Goal: Task Accomplishment & Management: Manage account settings

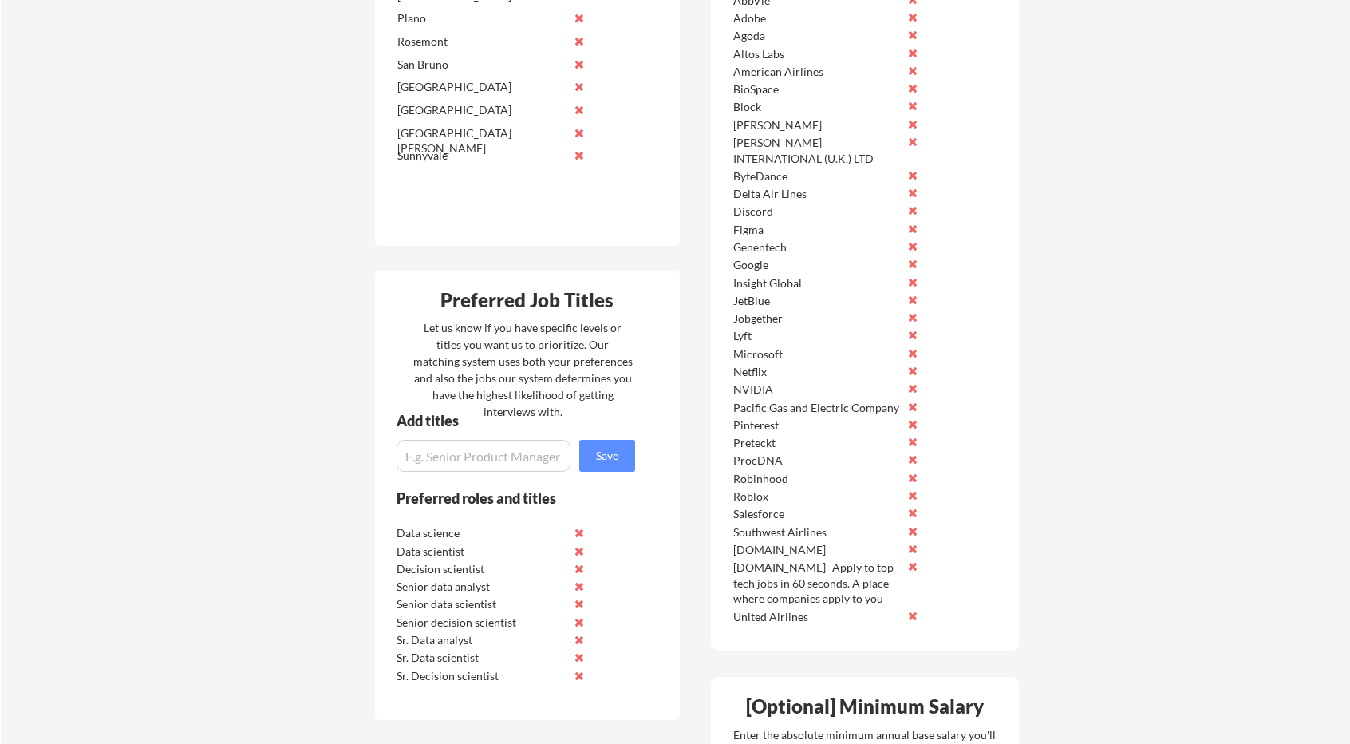
scroll to position [319, 0]
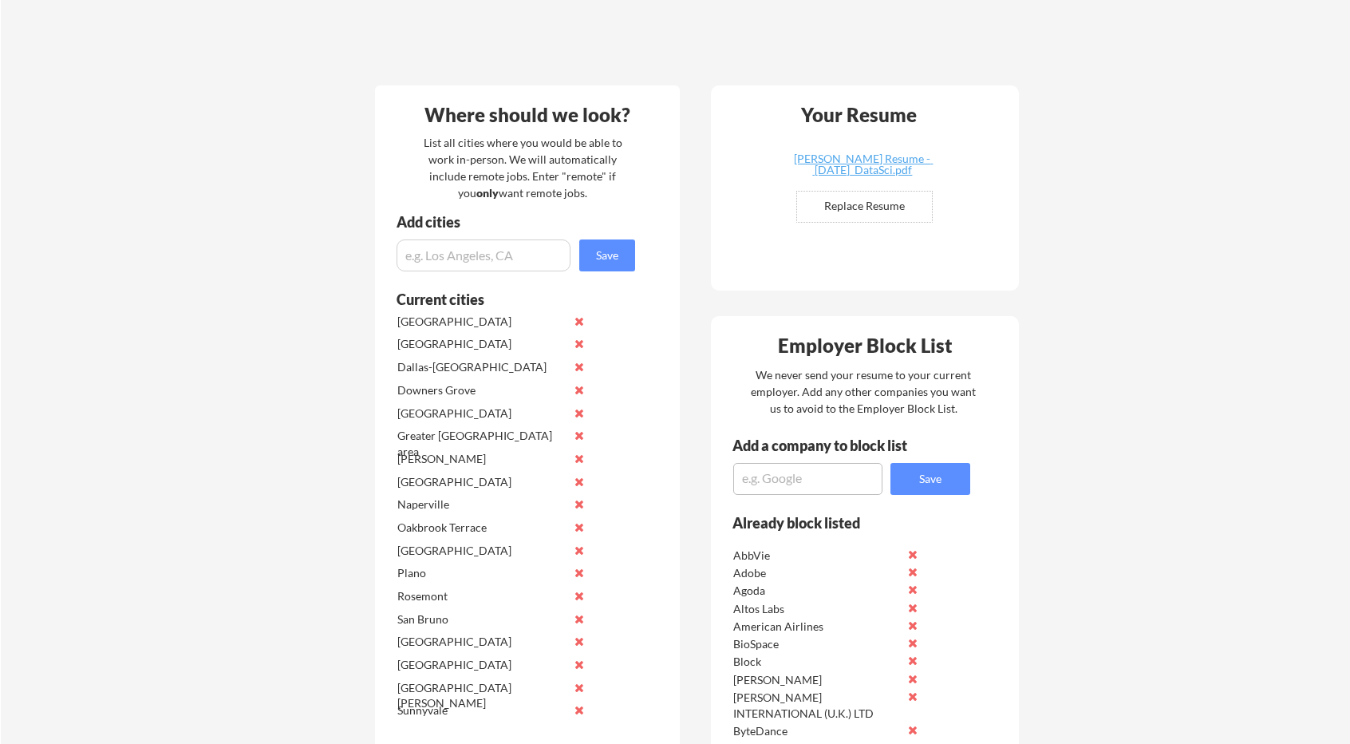
click at [836, 469] on textarea at bounding box center [807, 479] width 149 height 32
paste textarea "Advanced Clinical"
type textarea "Advanced Clinical"
click at [919, 471] on button "Save" at bounding box center [930, 479] width 80 height 32
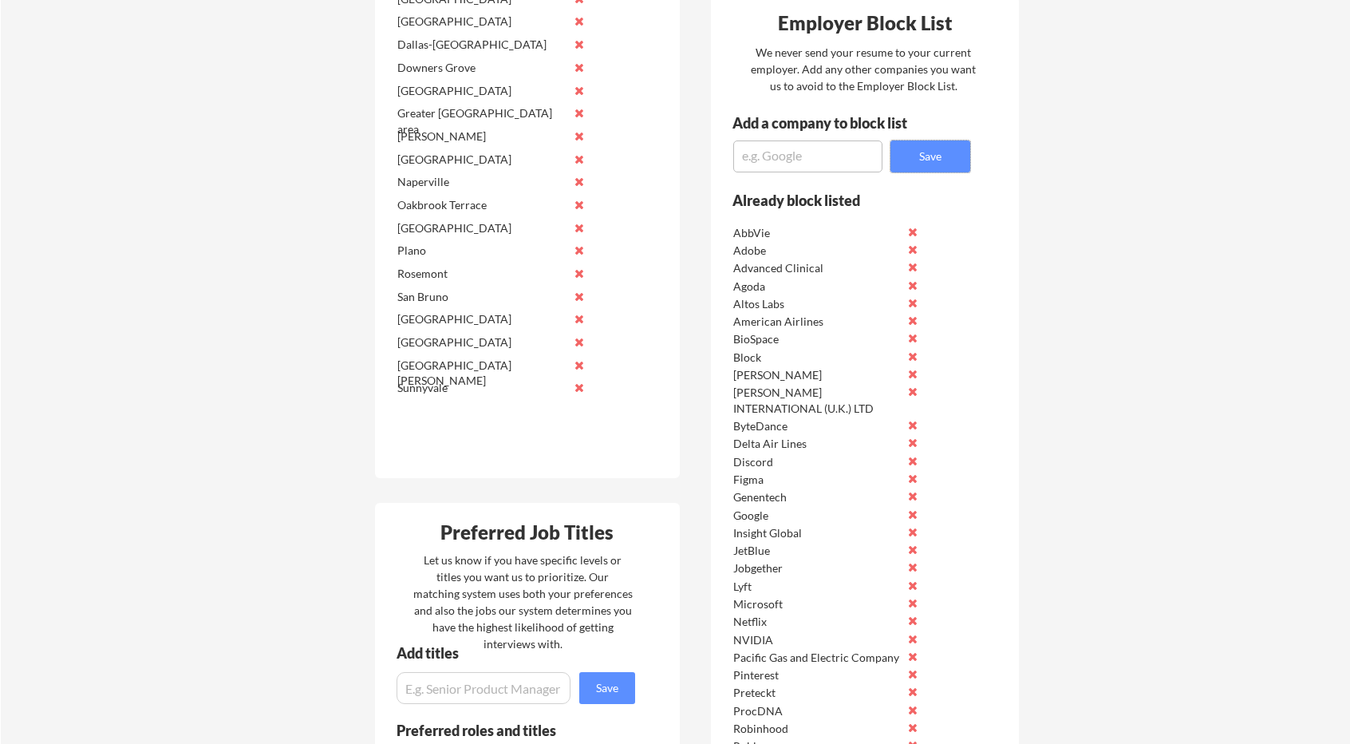
scroll to position [638, 0]
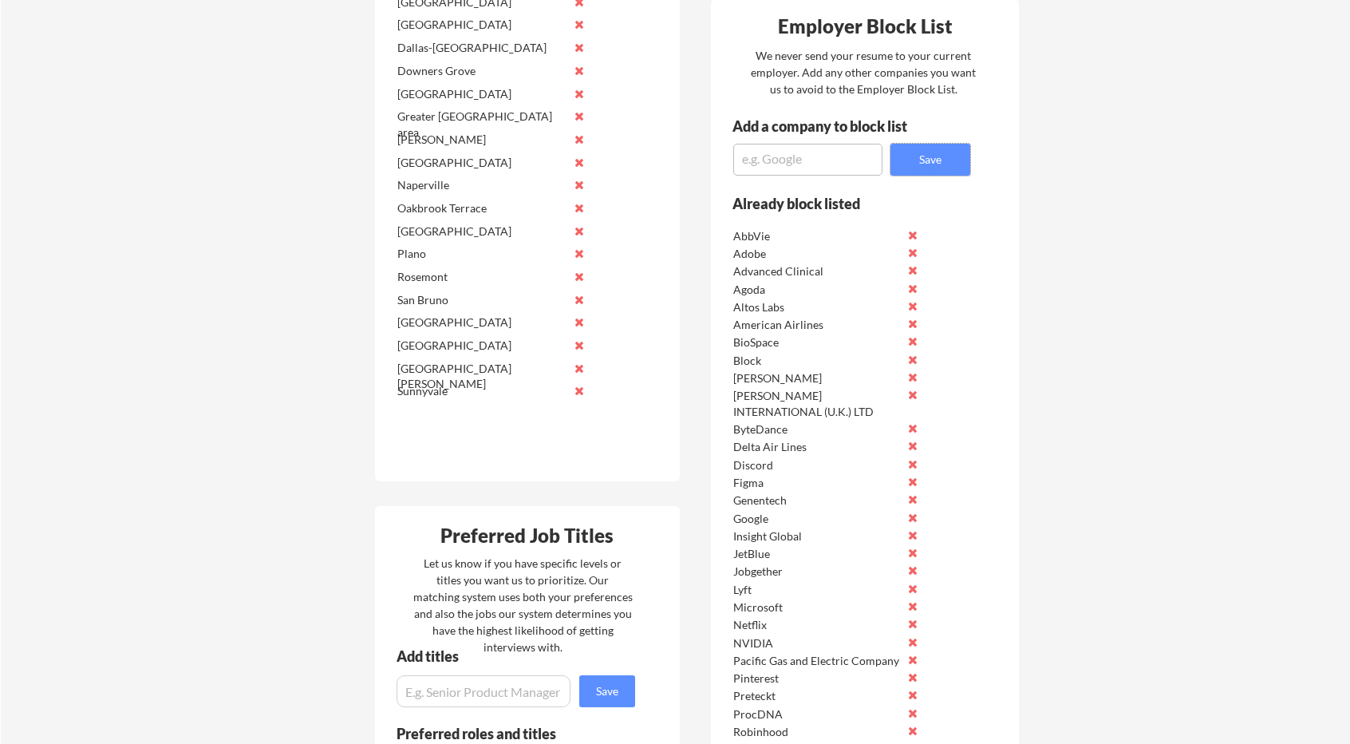
click at [778, 164] on textarea at bounding box center [807, 160] width 149 height 32
click at [791, 164] on textarea at bounding box center [807, 160] width 149 height 32
paste textarea "DoorDash"
type textarea "DoorDash"
click at [908, 165] on button "Save" at bounding box center [930, 160] width 80 height 32
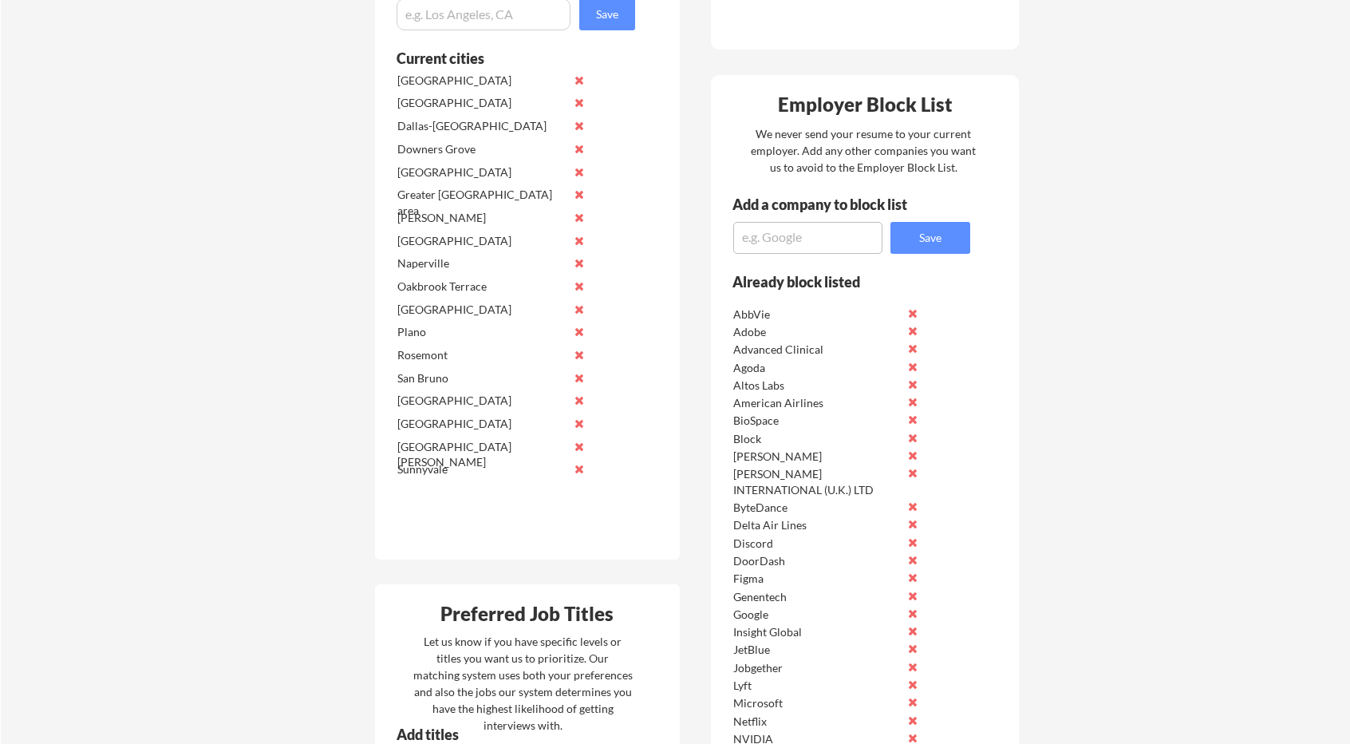
scroll to position [558, 0]
click at [780, 234] on textarea at bounding box center [807, 239] width 149 height 32
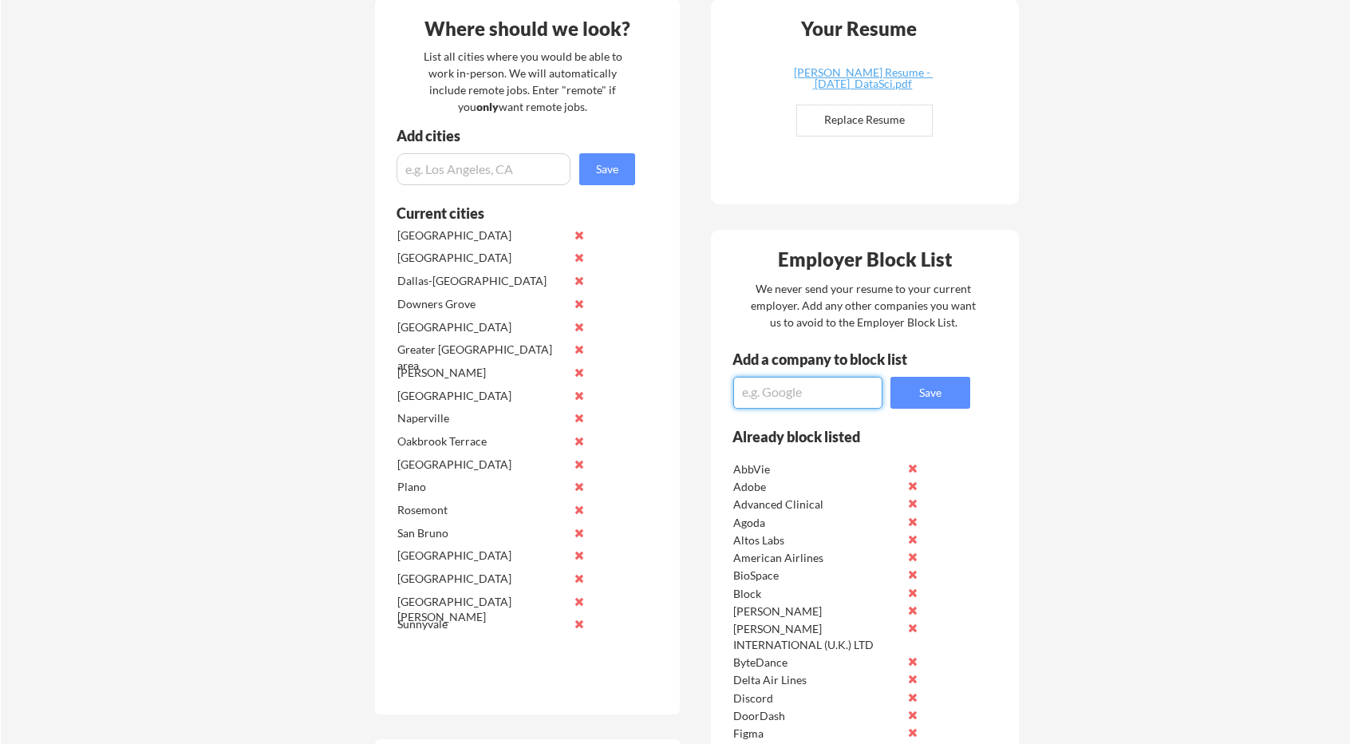
scroll to position [399, 0]
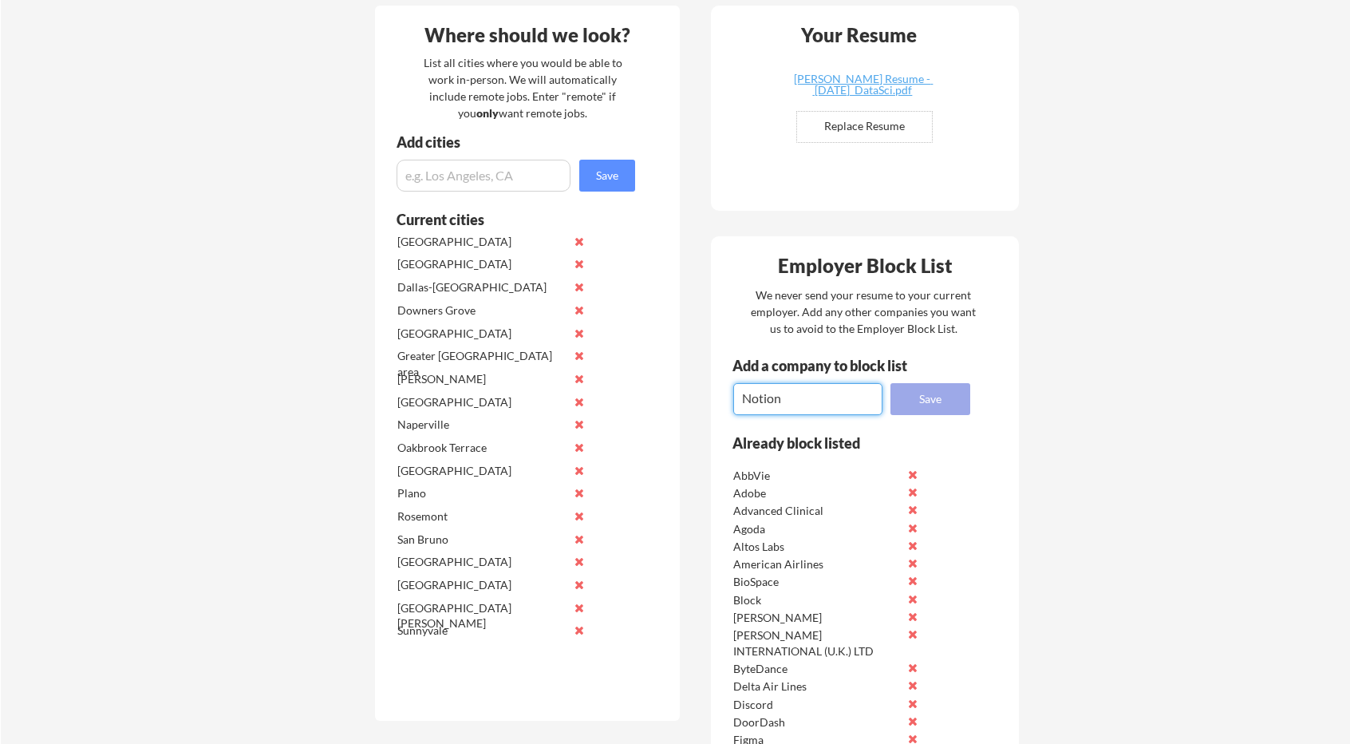
type textarea "Notion"
click at [913, 404] on button "Save" at bounding box center [930, 399] width 80 height 32
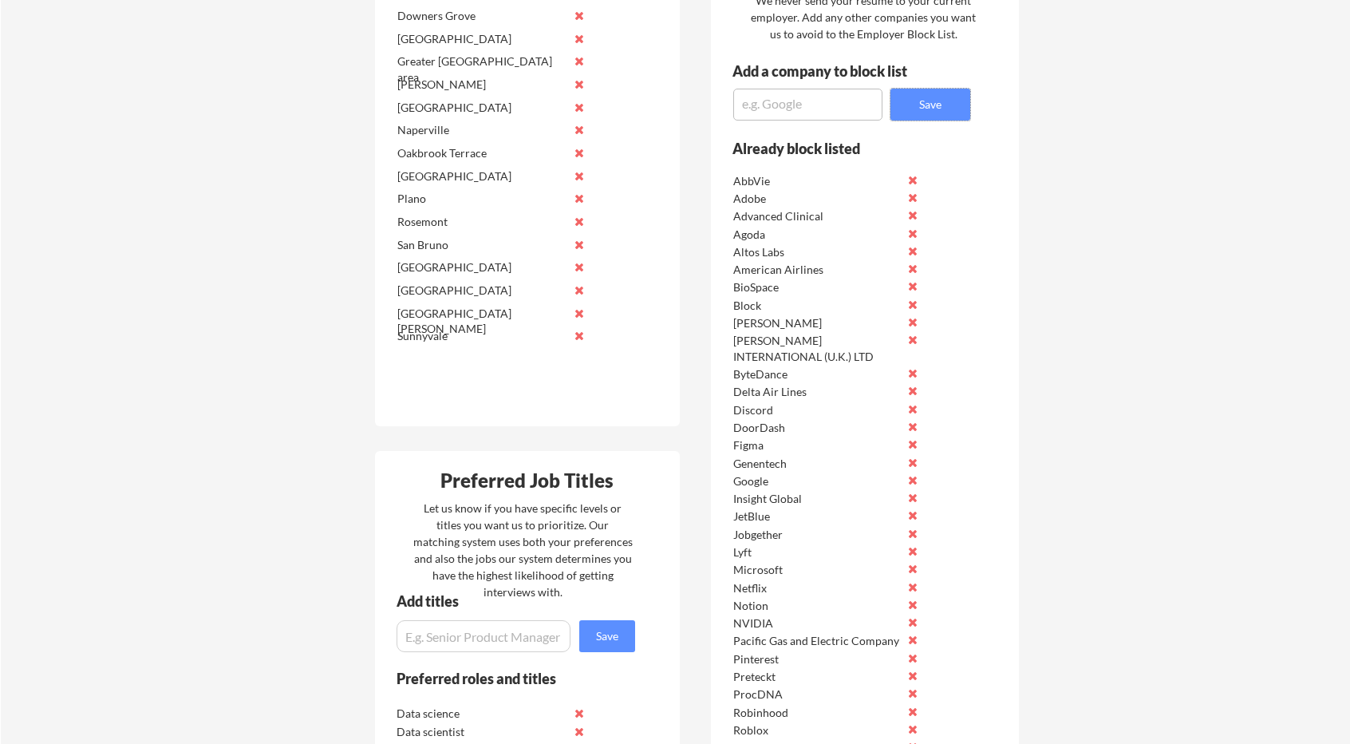
scroll to position [718, 0]
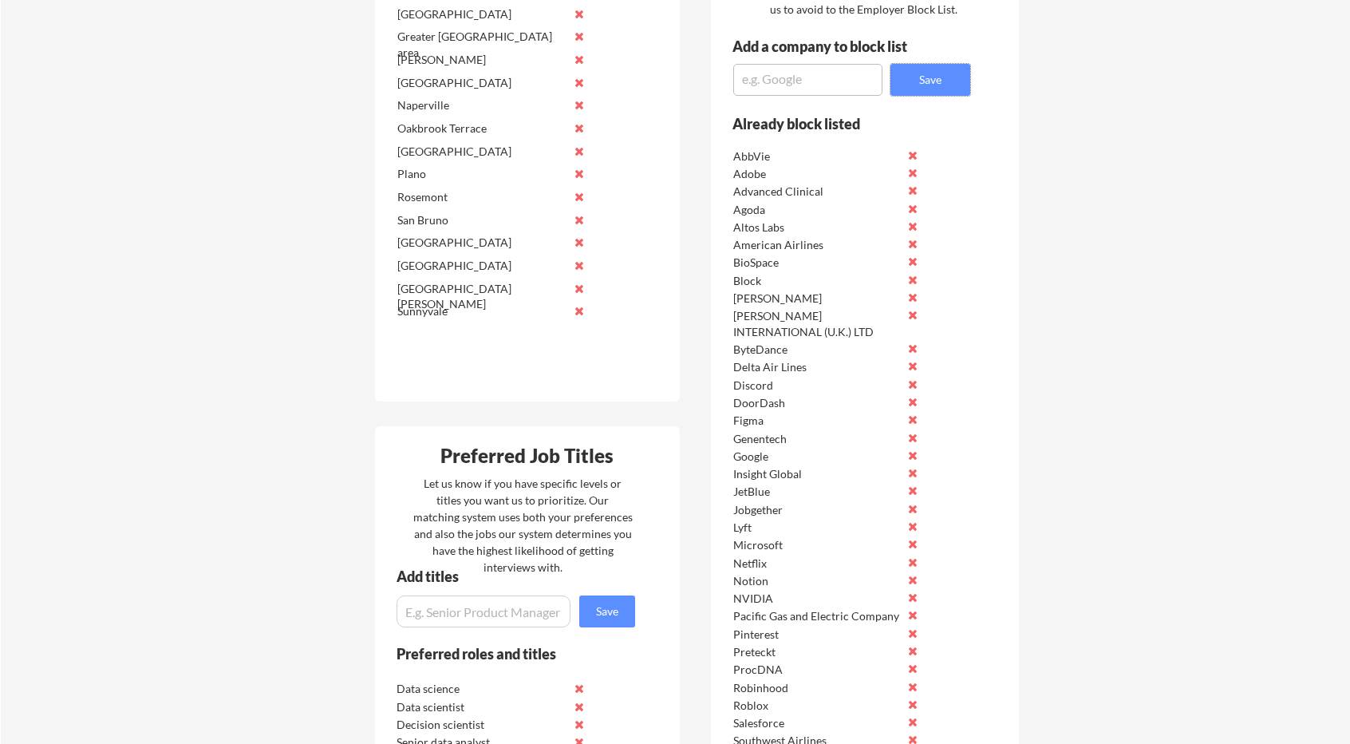
click at [803, 71] on textarea at bounding box center [807, 80] width 149 height 32
paste textarea "PG&E Corporation"
type textarea "PG&E Corporation"
click at [921, 89] on button "Save" at bounding box center [930, 80] width 80 height 32
click at [770, 93] on textarea at bounding box center [807, 80] width 149 height 32
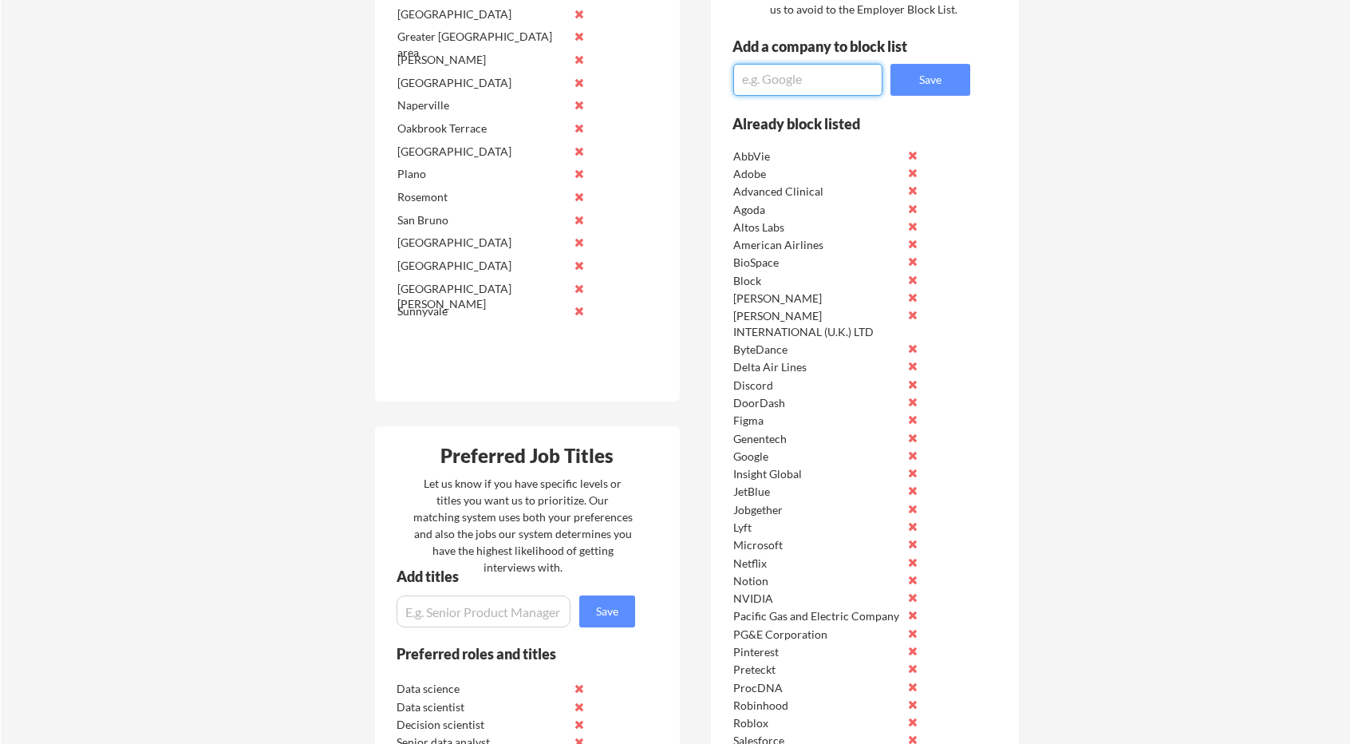
paste textarea "Apple"
type textarea "Apple"
click at [898, 90] on button "Save" at bounding box center [930, 80] width 80 height 32
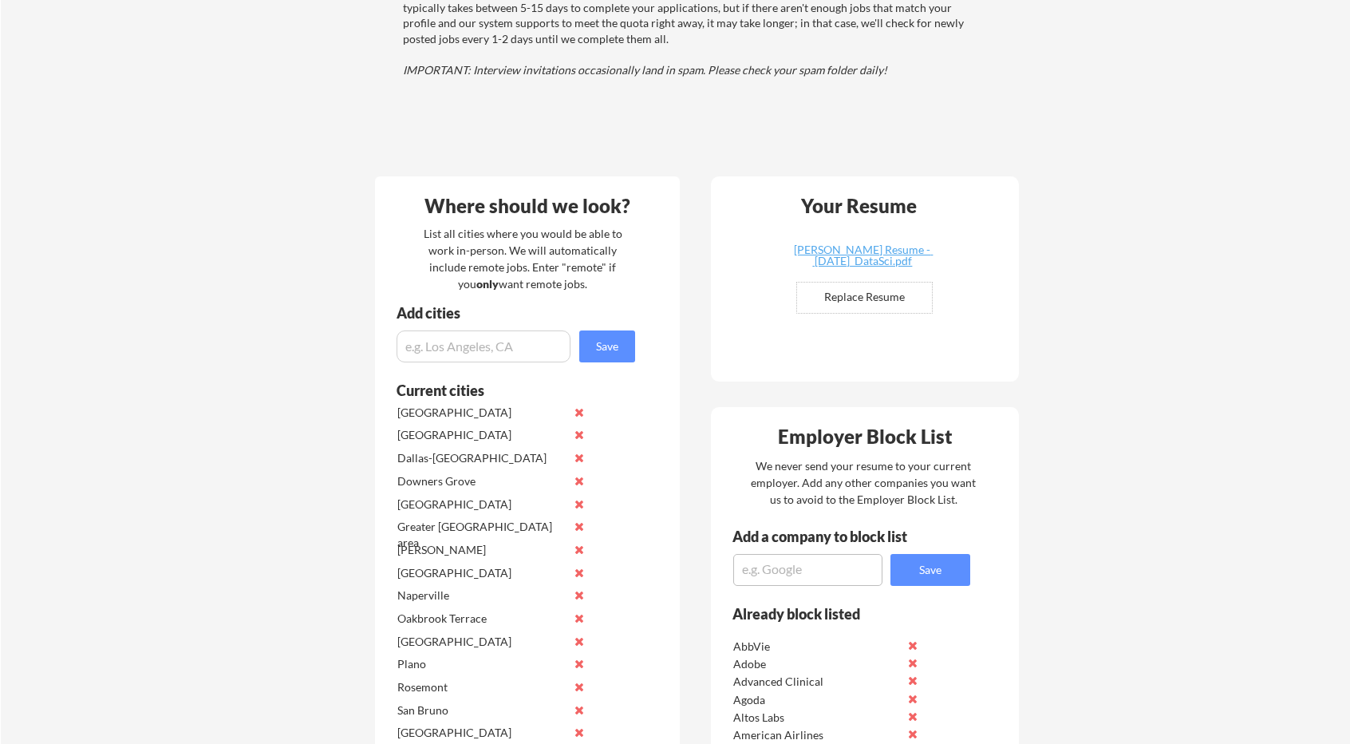
scroll to position [160, 0]
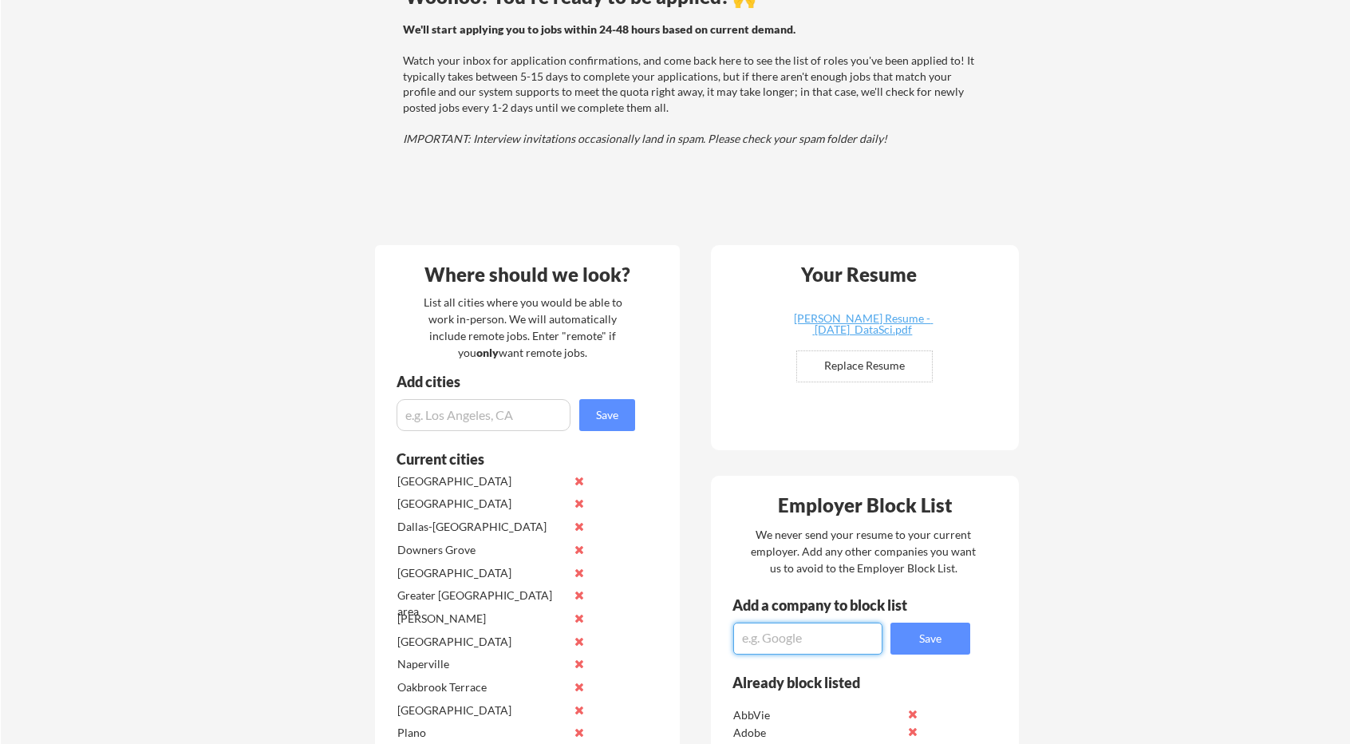
click at [790, 629] on textarea at bounding box center [807, 638] width 149 height 32
paste textarea "YouTube"
type textarea "YouTube"
click at [941, 649] on button "Save" at bounding box center [930, 638] width 80 height 32
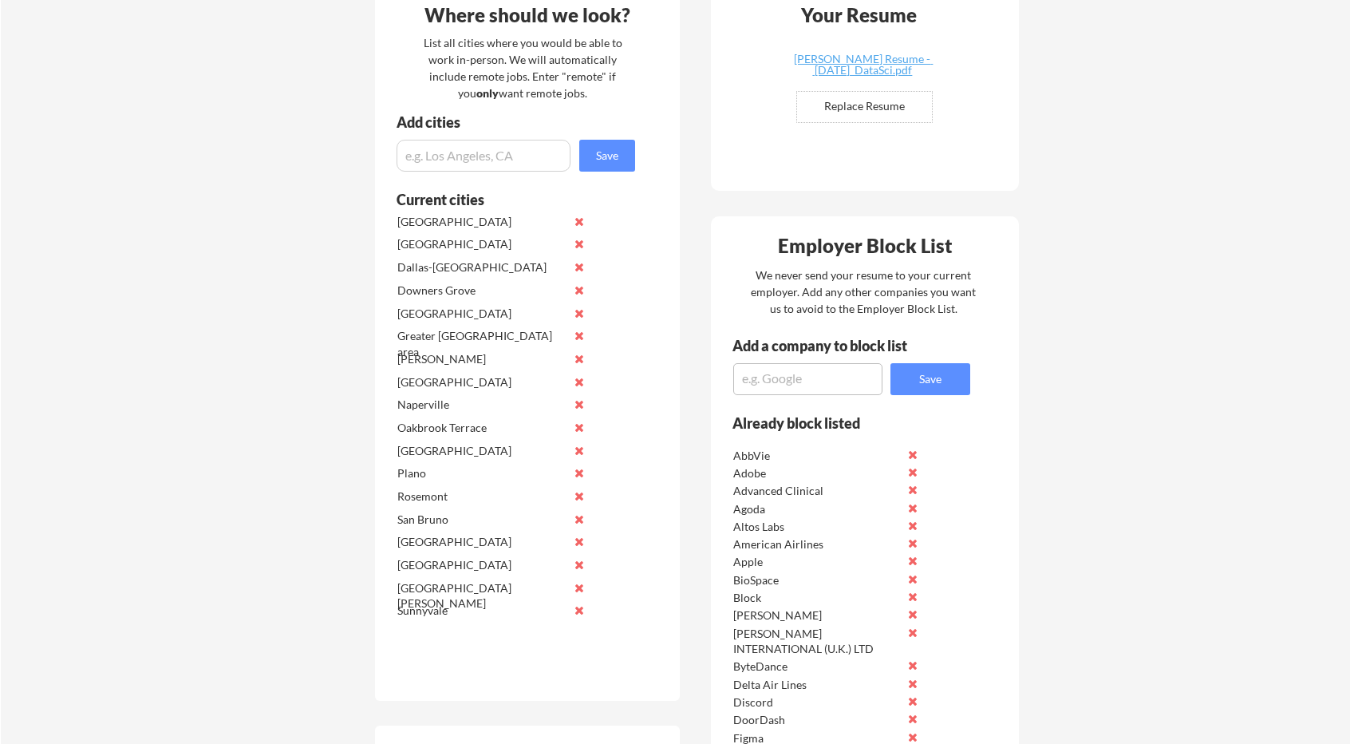
scroll to position [399, 0]
